Goal: Find specific page/section: Find specific page/section

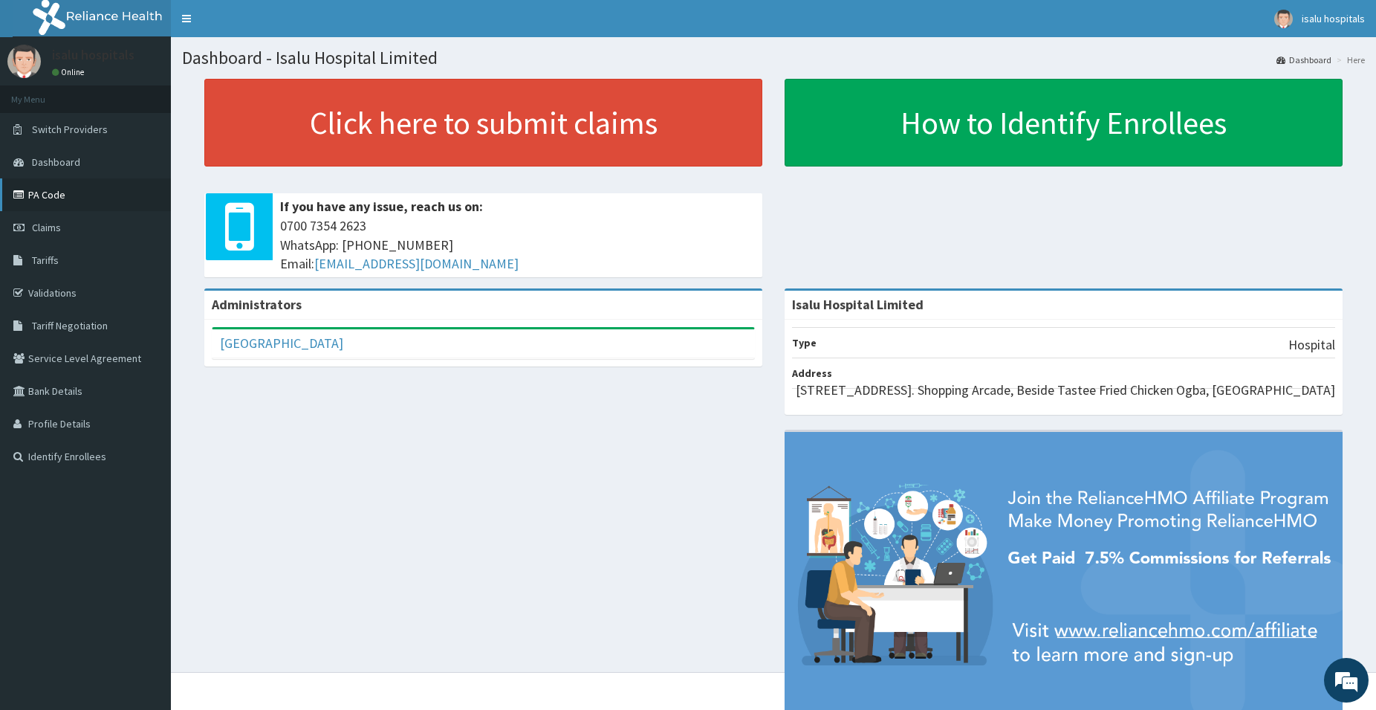
click at [68, 199] on link "PA Code" at bounding box center [85, 194] width 171 height 33
click at [44, 196] on link "PA Code" at bounding box center [85, 194] width 171 height 33
